Goal: Task Accomplishment & Management: Manage account settings

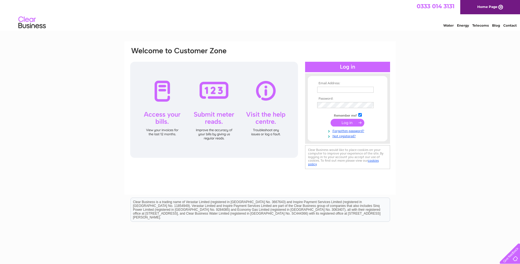
type input "sandra@riverbanknursery.co.uk"
click at [349, 123] on input "submit" at bounding box center [348, 123] width 34 height 8
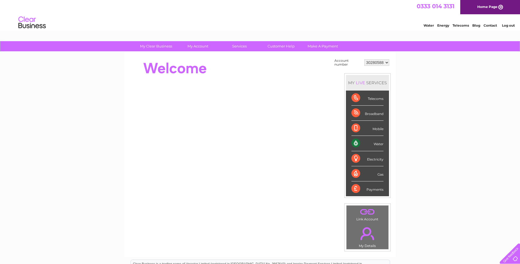
click at [368, 143] on div "Water" at bounding box center [368, 143] width 32 height 15
click at [355, 144] on div "Water" at bounding box center [368, 143] width 32 height 15
click at [461, 123] on div "My Clear Business Login Details My Details My Preferences Link Account My Accou…" at bounding box center [260, 195] width 520 height 309
click at [377, 145] on div "Water" at bounding box center [368, 143] width 32 height 15
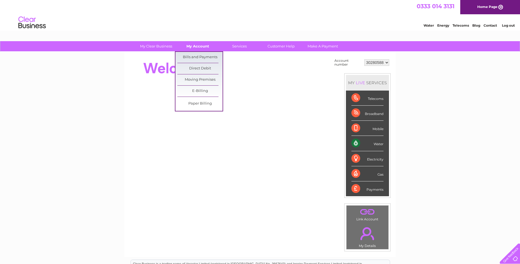
click at [197, 49] on link "My Account" at bounding box center [197, 46] width 45 height 10
click at [199, 55] on link "Bills and Payments" at bounding box center [200, 57] width 45 height 11
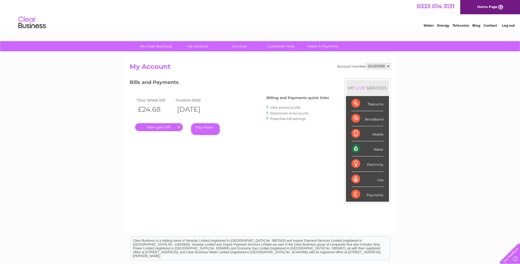
click at [161, 125] on link "." at bounding box center [159, 127] width 48 height 8
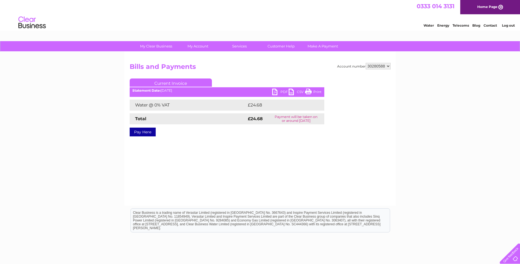
click at [277, 92] on link "PDF" at bounding box center [280, 93] width 16 height 8
